Goal: Information Seeking & Learning: Learn about a topic

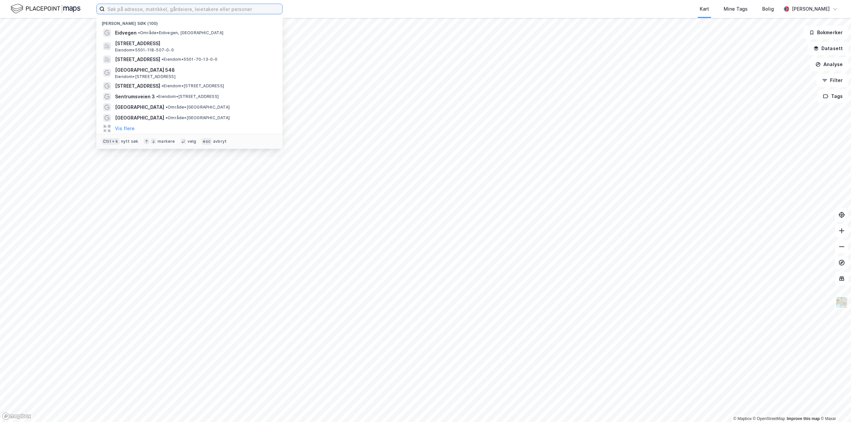
click at [207, 10] on input at bounding box center [193, 9] width 177 height 10
type input "[GEOGRAPHIC_DATA]"
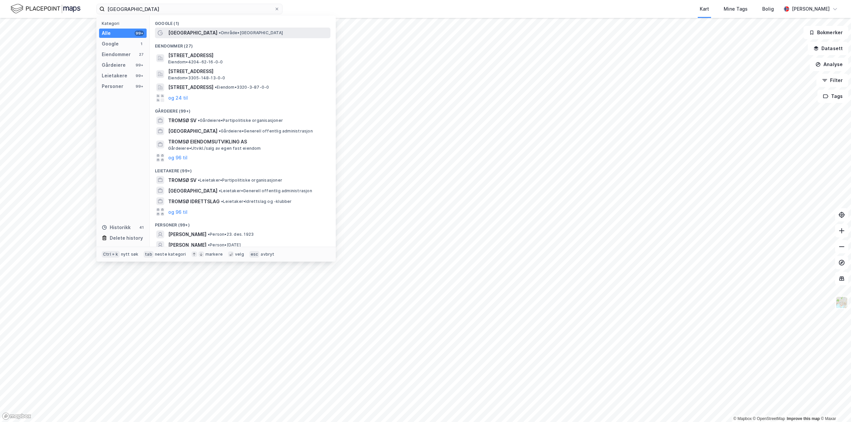
click at [166, 35] on div "[GEOGRAPHIC_DATA] • Område • [GEOGRAPHIC_DATA]" at bounding box center [242, 33] width 175 height 11
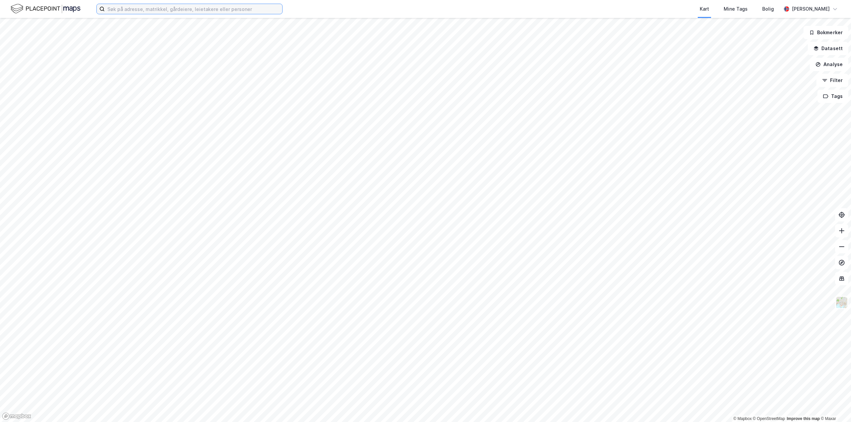
click at [241, 13] on input at bounding box center [193, 9] width 177 height 10
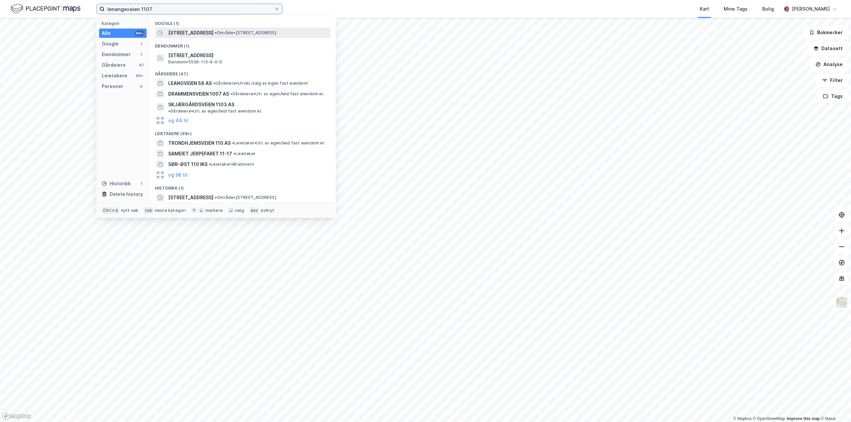
type input "lenangsveien 1107"
click at [212, 36] on div "Lenangsveien 1107 • Område • Lenangsveien 1107, 9068 Nordlenangen" at bounding box center [248, 33] width 161 height 8
